Goal: Transaction & Acquisition: Purchase product/service

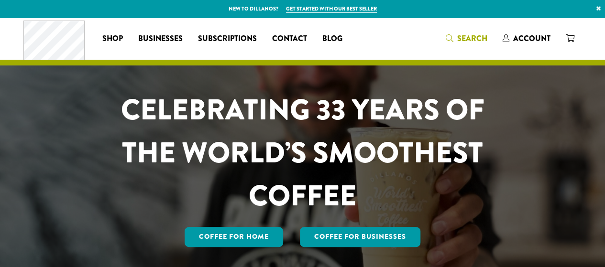
click at [465, 42] on span "Search" at bounding box center [472, 38] width 30 height 11
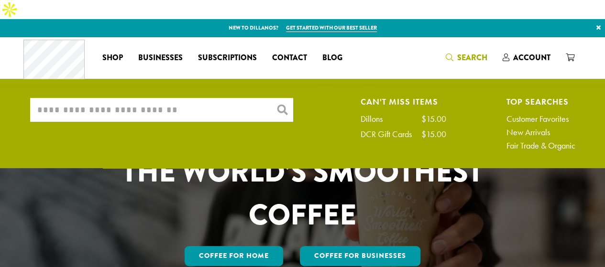
click at [128, 98] on input "What are you searching for?" at bounding box center [161, 110] width 263 height 24
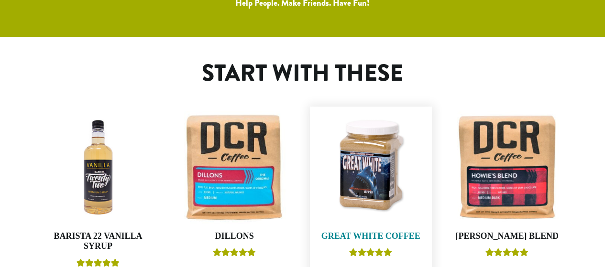
scroll to position [430, 0]
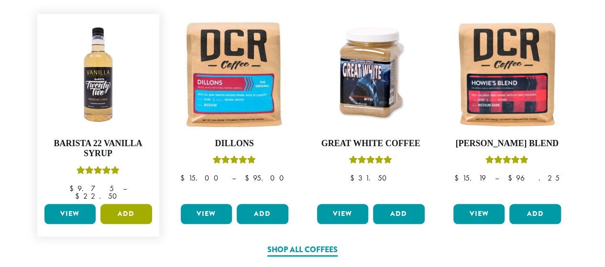
type input "*"
click at [136, 204] on button "Add" at bounding box center [126, 214] width 52 height 20
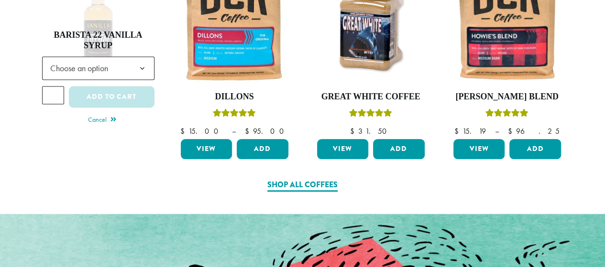
scroll to position [478, 0]
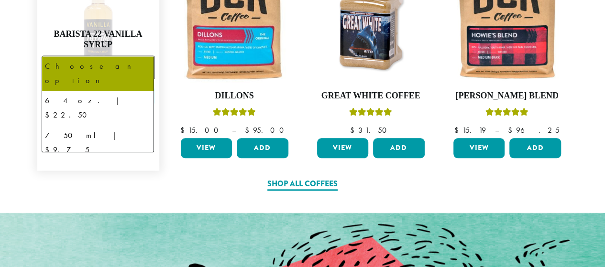
click at [108, 58] on span "Choose an option" at bounding box center [81, 67] width 71 height 19
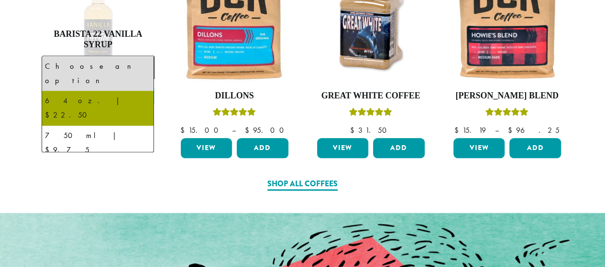
select select "*****"
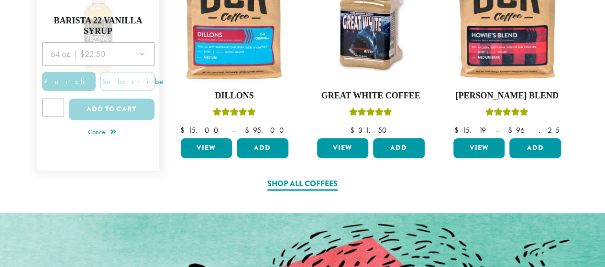
click at [115, 91] on div at bounding box center [98, 84] width 112 height 84
click at [77, 56] on div at bounding box center [98, 84] width 112 height 84
click at [124, 96] on div at bounding box center [98, 84] width 112 height 84
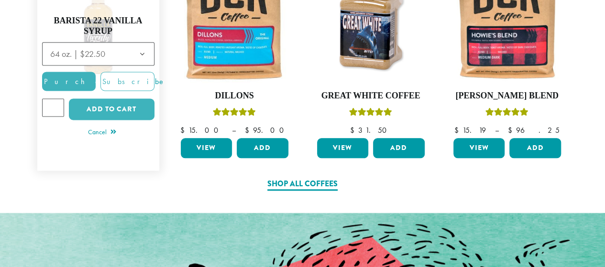
click at [124, 96] on div at bounding box center [98, 84] width 112 height 84
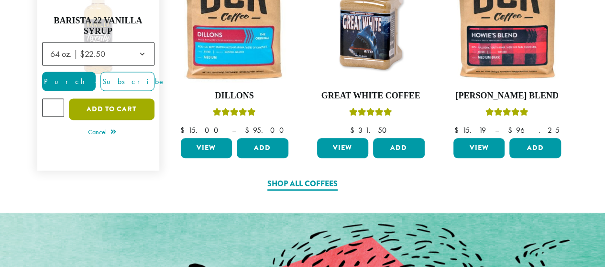
click at [125, 98] on button "Add to cart" at bounding box center [111, 109] width 85 height 22
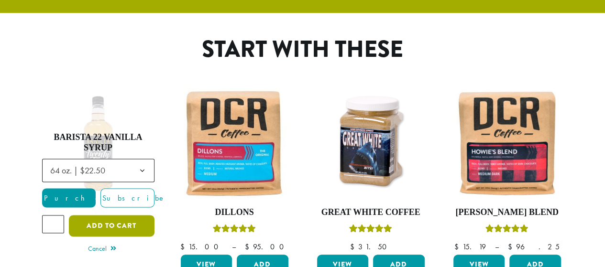
scroll to position [287, 0]
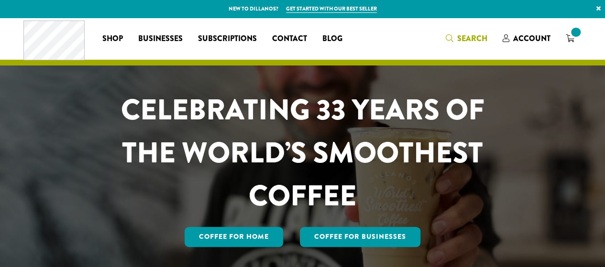
click at [461, 41] on span "Search" at bounding box center [472, 38] width 30 height 11
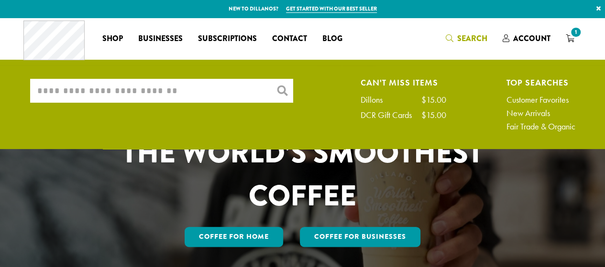
click at [140, 93] on input "What are you searching for?" at bounding box center [161, 91] width 263 height 24
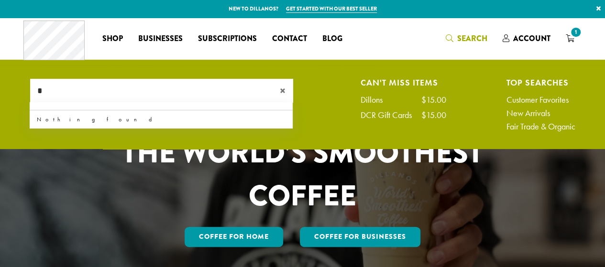
type input "*"
click at [115, 34] on span "Shop" at bounding box center [112, 39] width 21 height 12
